Goal: Information Seeking & Learning: Find specific fact

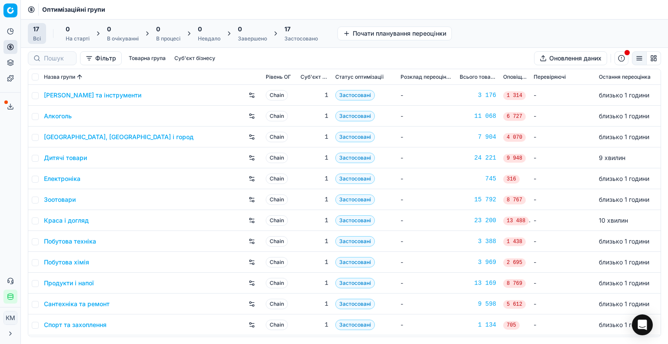
click at [82, 262] on link "Побутова хімія" at bounding box center [66, 262] width 45 height 9
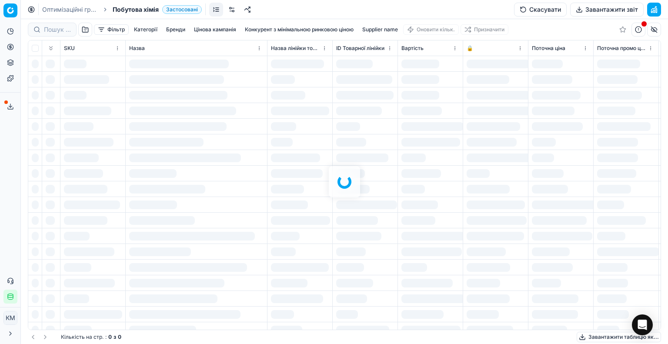
click at [53, 30] on div at bounding box center [344, 181] width 647 height 325
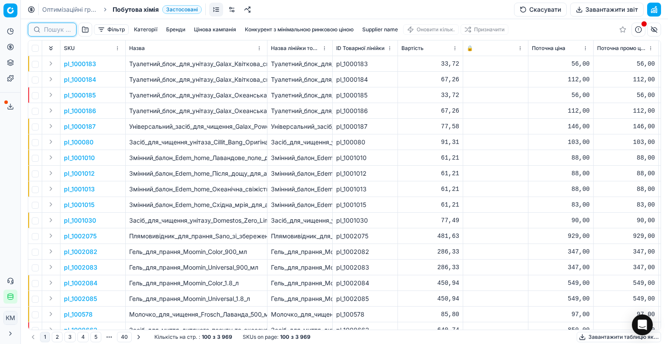
click at [55, 30] on input at bounding box center [57, 29] width 27 height 9
paste input "453345"
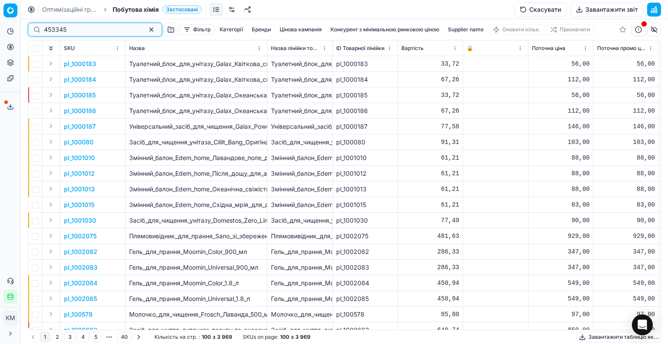
type input "453345"
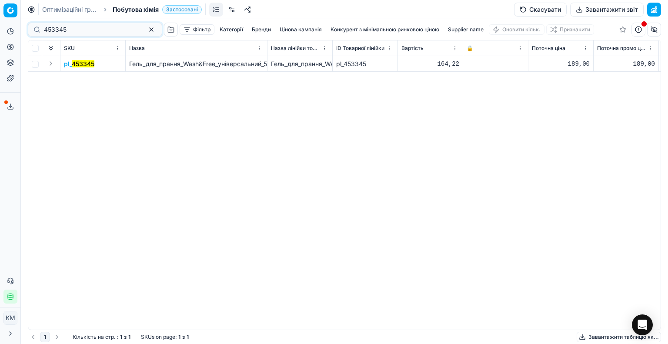
click at [78, 64] on mark "453345" at bounding box center [83, 63] width 23 height 7
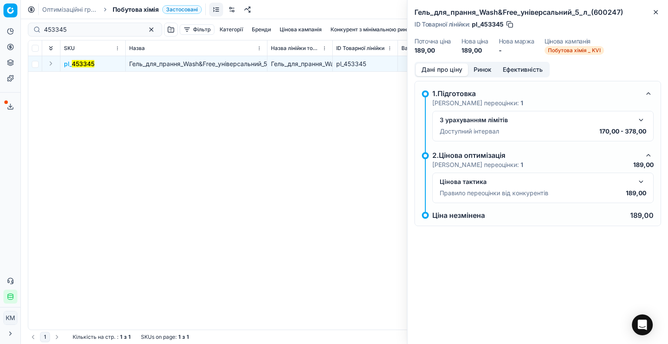
click at [586, 183] on div "Цінова тактика" at bounding box center [536, 181] width 193 height 9
click at [642, 184] on button "button" at bounding box center [641, 181] width 10 height 10
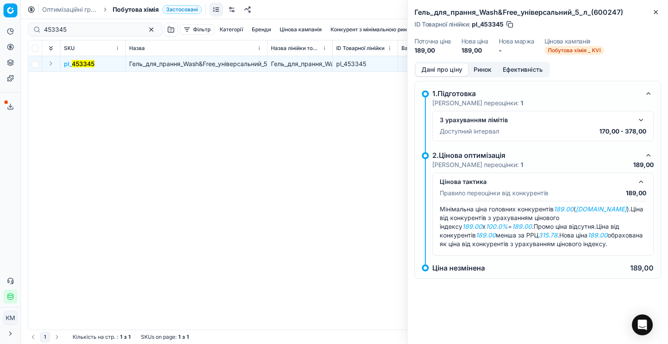
click at [485, 67] on button "Ринок" at bounding box center [482, 69] width 29 height 13
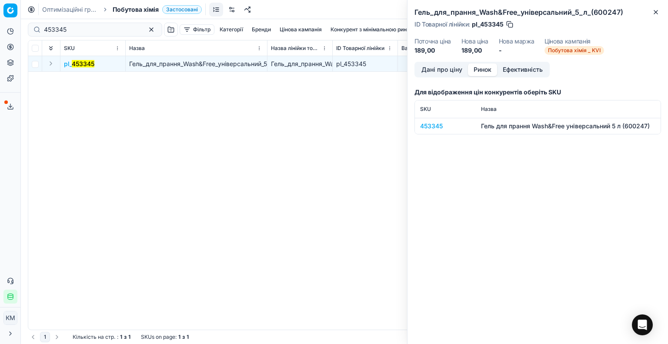
click at [437, 125] on div "453345" at bounding box center [445, 126] width 50 height 9
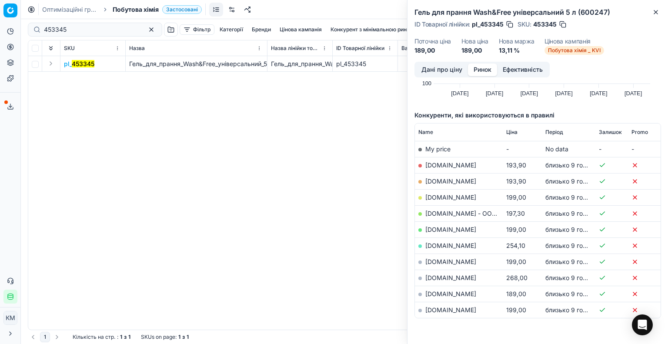
scroll to position [87, 0]
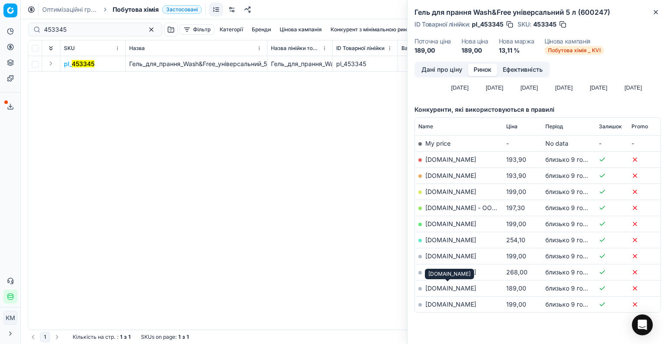
click at [464, 285] on link "[DOMAIN_NAME]" at bounding box center [450, 287] width 51 height 7
click at [277, 163] on div "pl_ 453345 Гель_для_прання_Wash&Free_універсальний_5_л_(600247) Гель_для_прання…" at bounding box center [344, 192] width 632 height 273
